Goal: Task Accomplishment & Management: Use online tool/utility

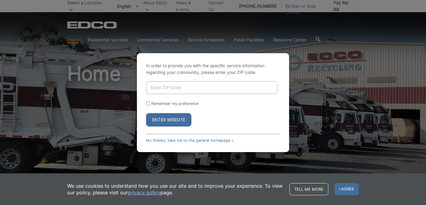
click at [181, 87] on input "Enter ZIP Code" at bounding box center [211, 87] width 131 height 13
type input "92021"
click at [148, 102] on input "Remember my preference" at bounding box center [148, 104] width 4 height 4
checkbox input "true"
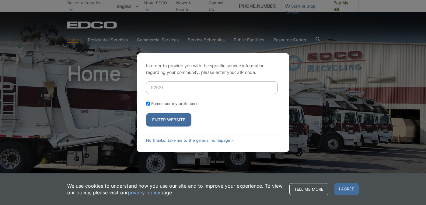
click at [166, 124] on button "Enter Website" at bounding box center [168, 119] width 45 height 13
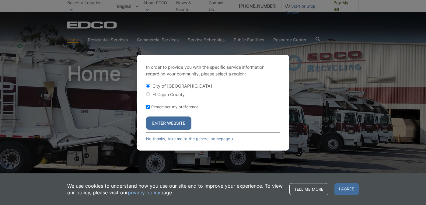
click at [167, 126] on button "Enter Website" at bounding box center [168, 122] width 45 height 13
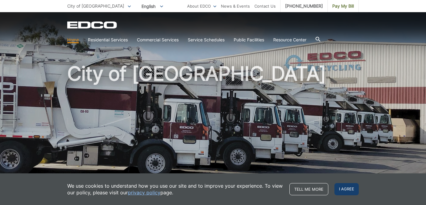
click at [344, 191] on span "I agree" at bounding box center [346, 189] width 24 height 12
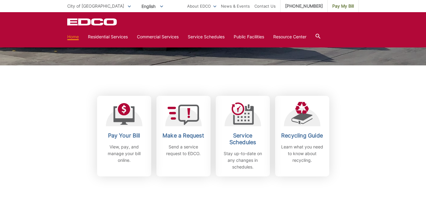
scroll to position [127, 0]
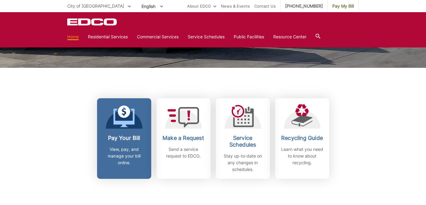
click at [139, 146] on p "View, pay, and manage your bill online." at bounding box center [124, 156] width 45 height 20
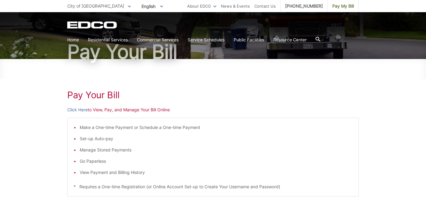
scroll to position [48, 0]
click at [85, 110] on link "Click Here" at bounding box center [77, 109] width 20 height 7
